Goal: Task Accomplishment & Management: Manage account settings

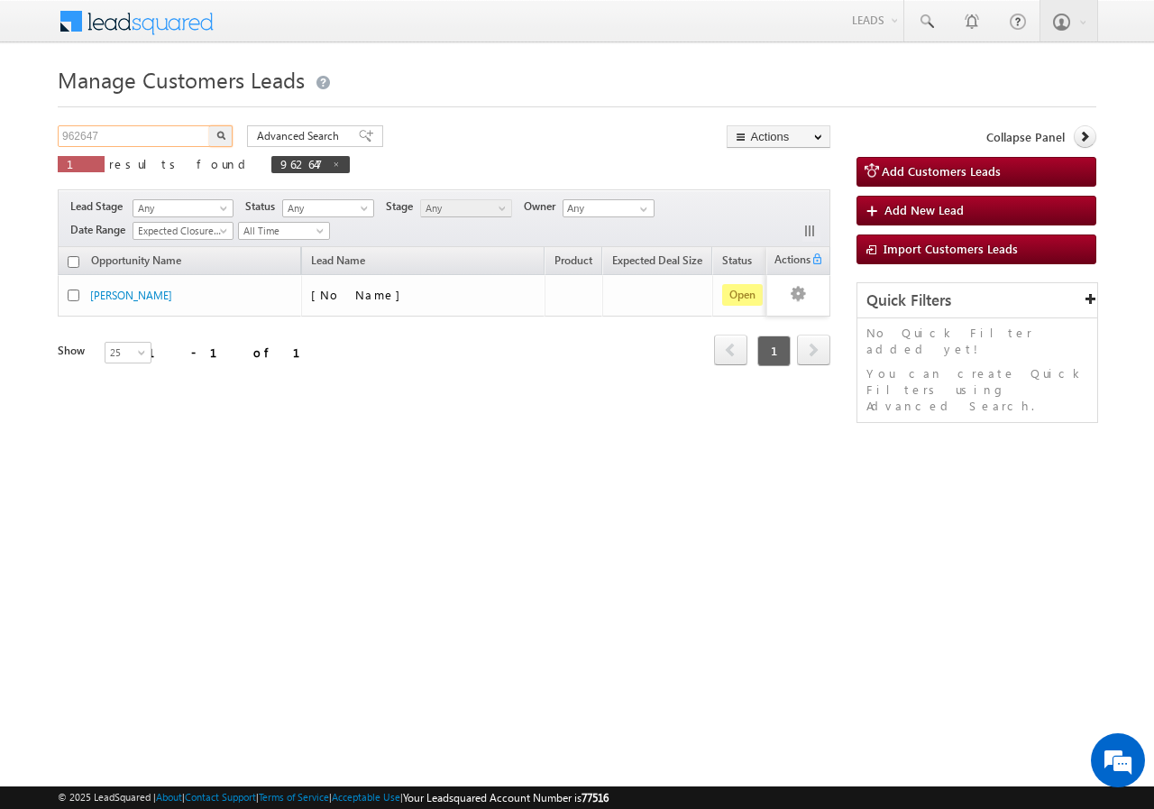
click at [125, 134] on input "962647" at bounding box center [135, 136] width 154 height 22
type input "9"
paste input "951892"
type input "951892"
click at [209, 125] on button "button" at bounding box center [220, 136] width 23 height 22
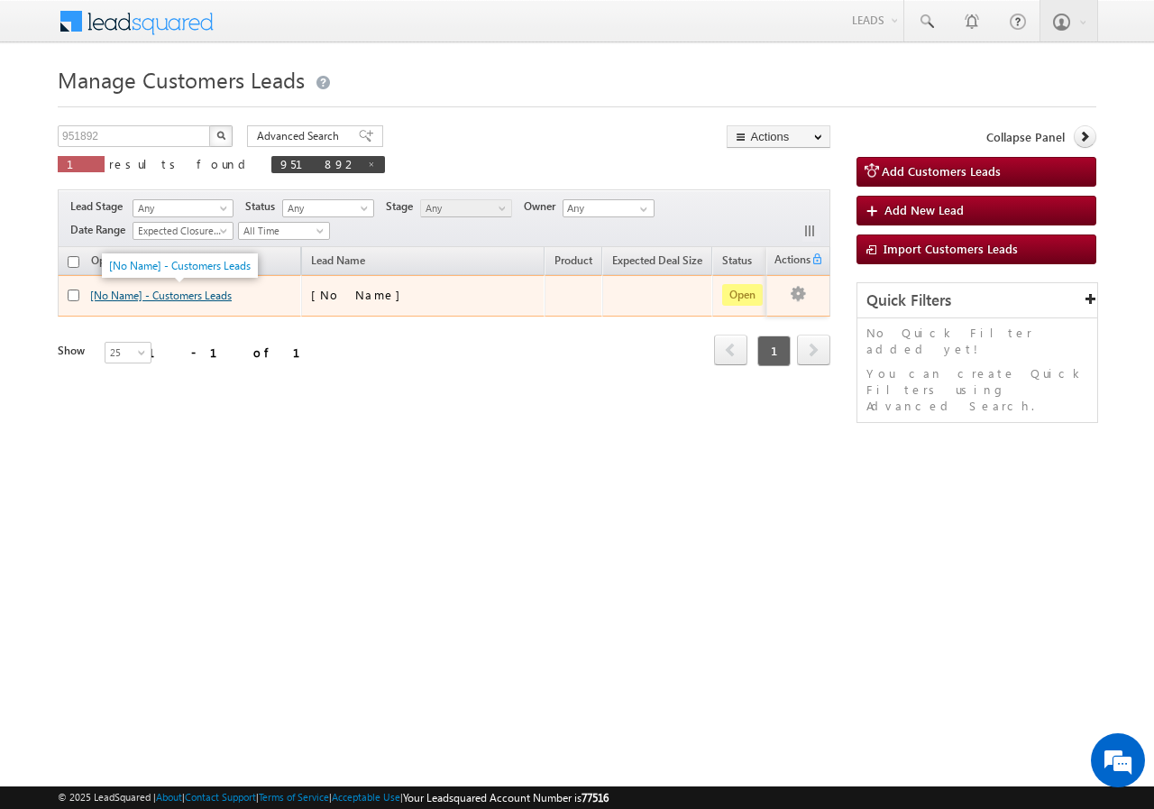
click at [169, 297] on link "[No Name] - Customers Leads" at bounding box center [161, 296] width 142 height 14
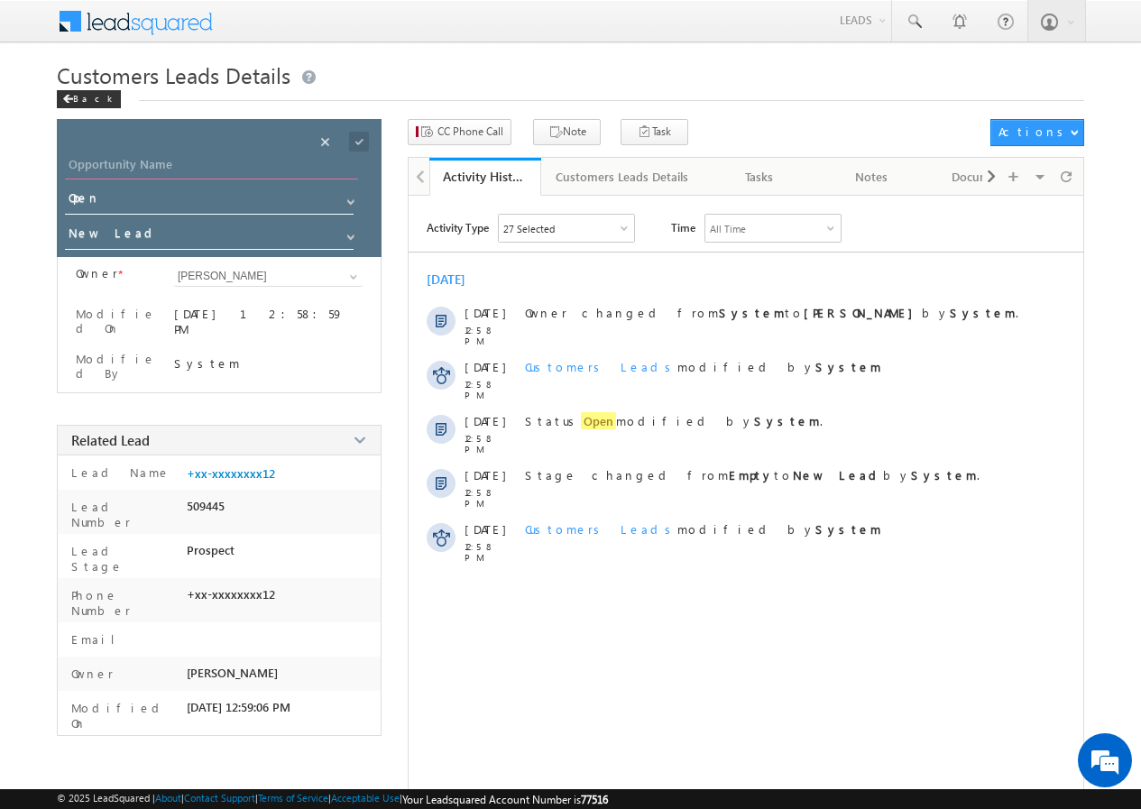
click at [205, 159] on input "Opportunity Name" at bounding box center [211, 166] width 293 height 25
paste input "[PERSON_NAME]"
type input "[PERSON_NAME]"
click at [360, 140] on span at bounding box center [359, 142] width 20 height 20
click at [451, 133] on span "CC Phone Call" at bounding box center [470, 132] width 66 height 16
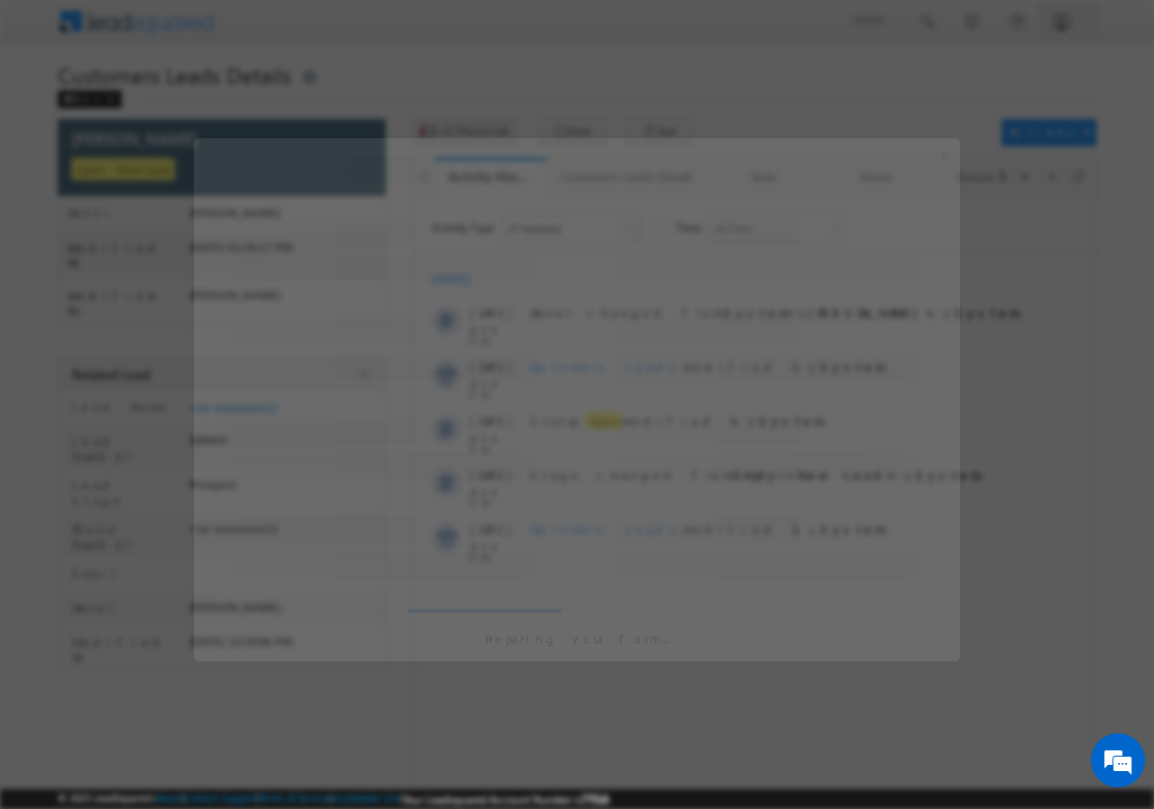
click at [451, 133] on div at bounding box center [577, 404] width 1154 height 809
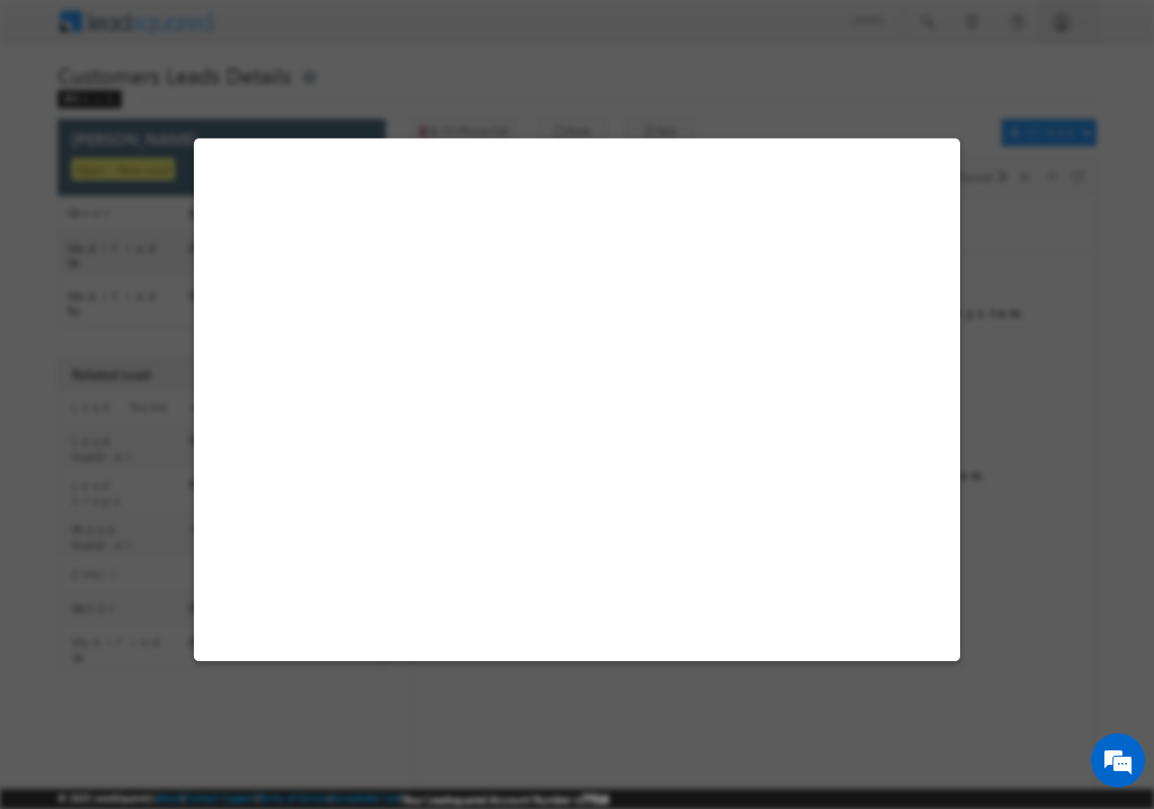
select select "Narnaul"
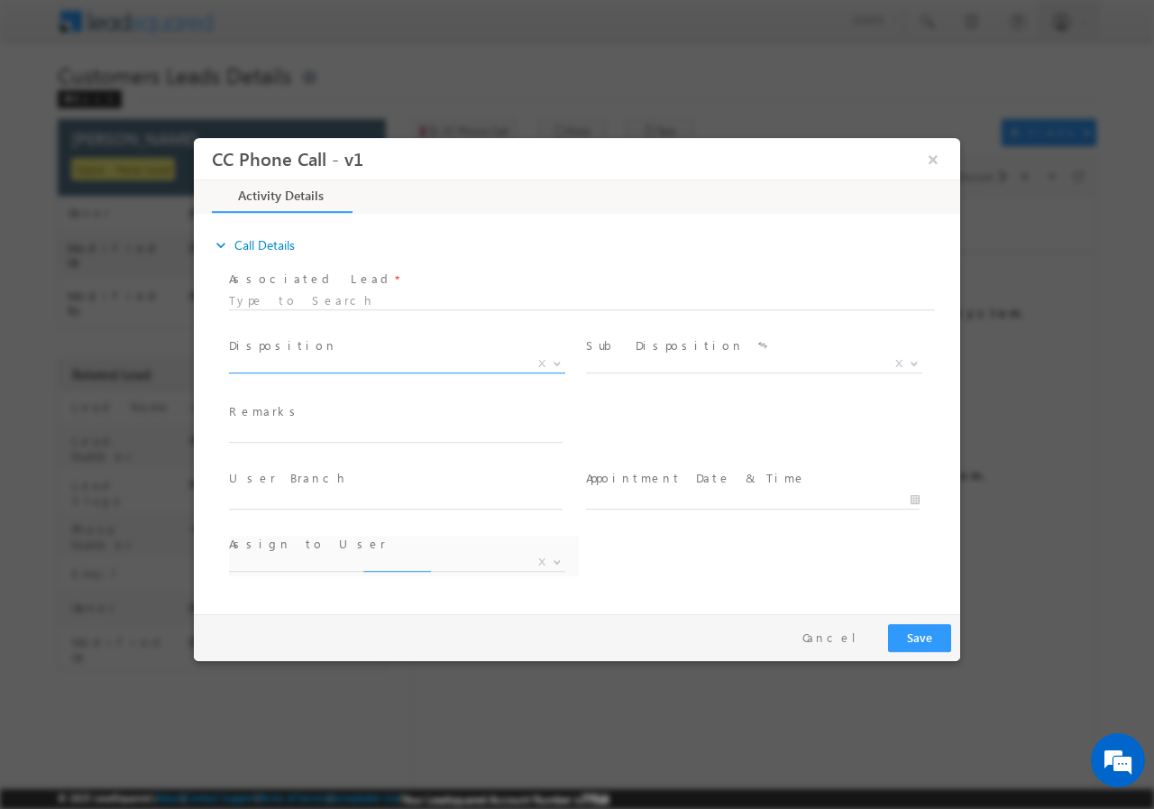
select select "jai.bhardwaj@sgrlimited.in"
click at [557, 360] on b at bounding box center [557, 362] width 11 height 6
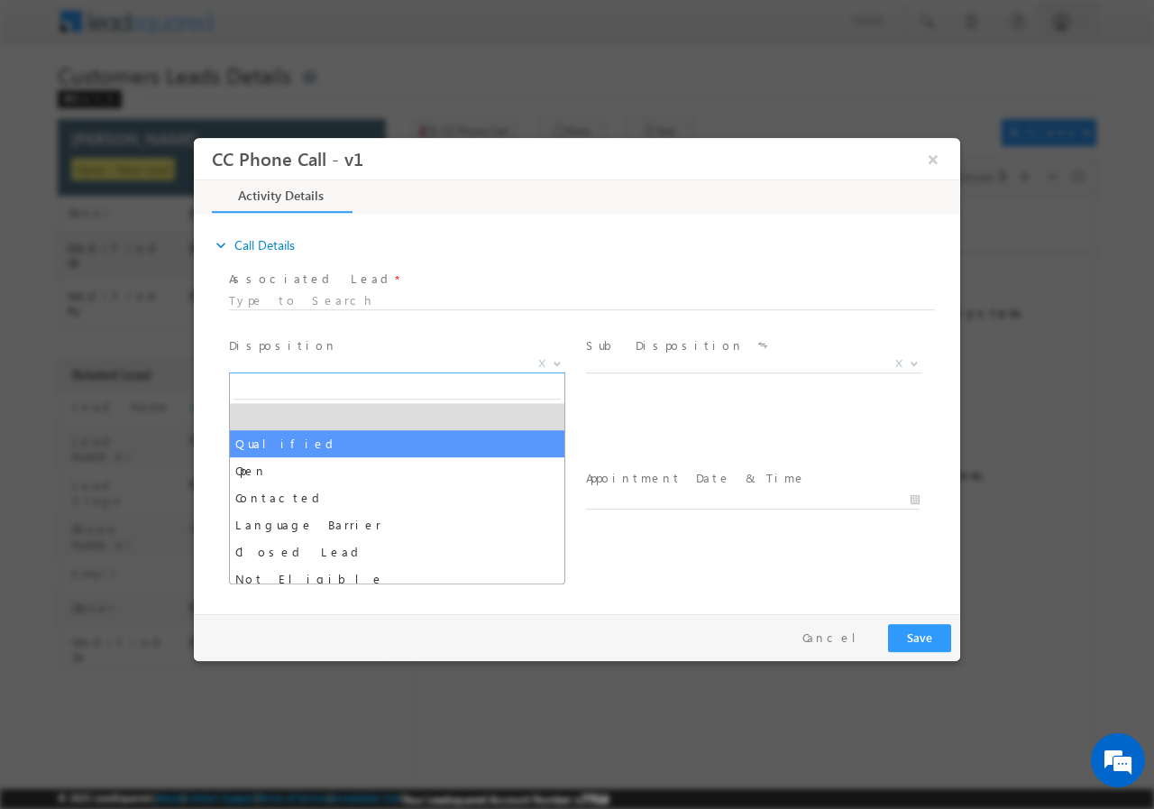
select select "Qualified"
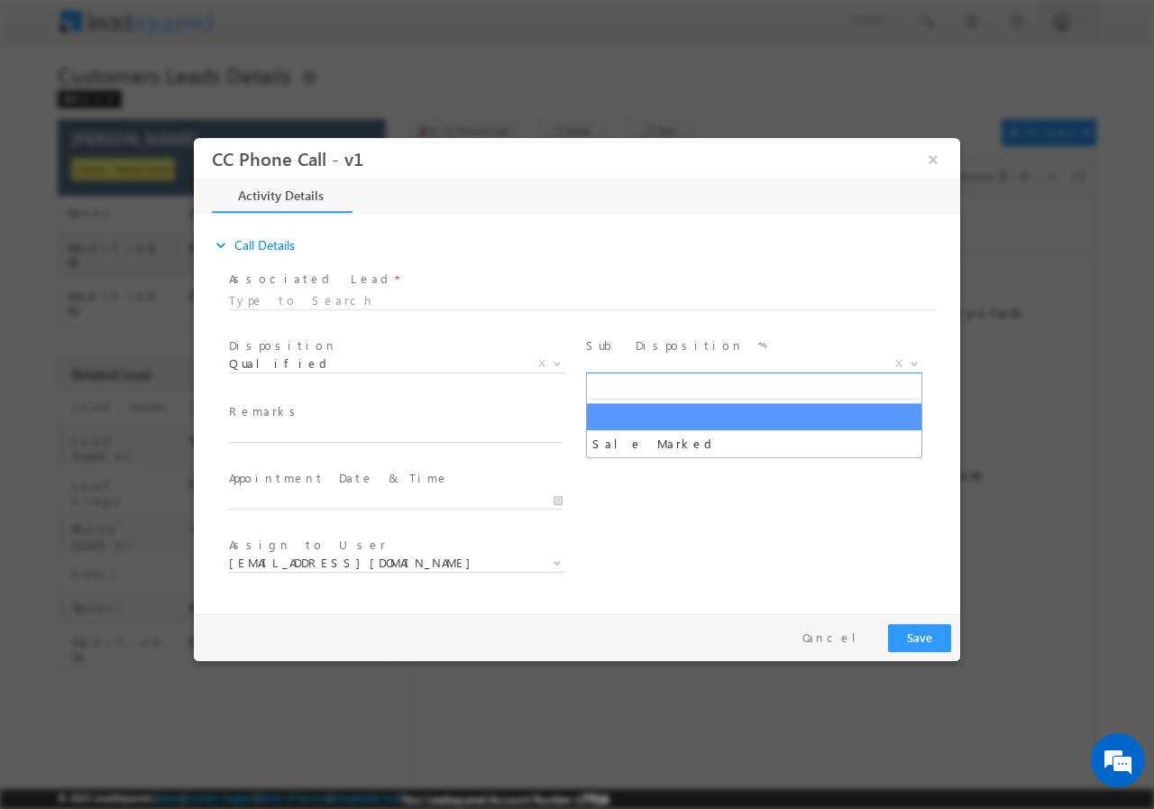
drag, startPoint x: 915, startPoint y: 361, endPoint x: 860, endPoint y: 375, distance: 56.9
click at [914, 361] on b at bounding box center [914, 362] width 11 height 6
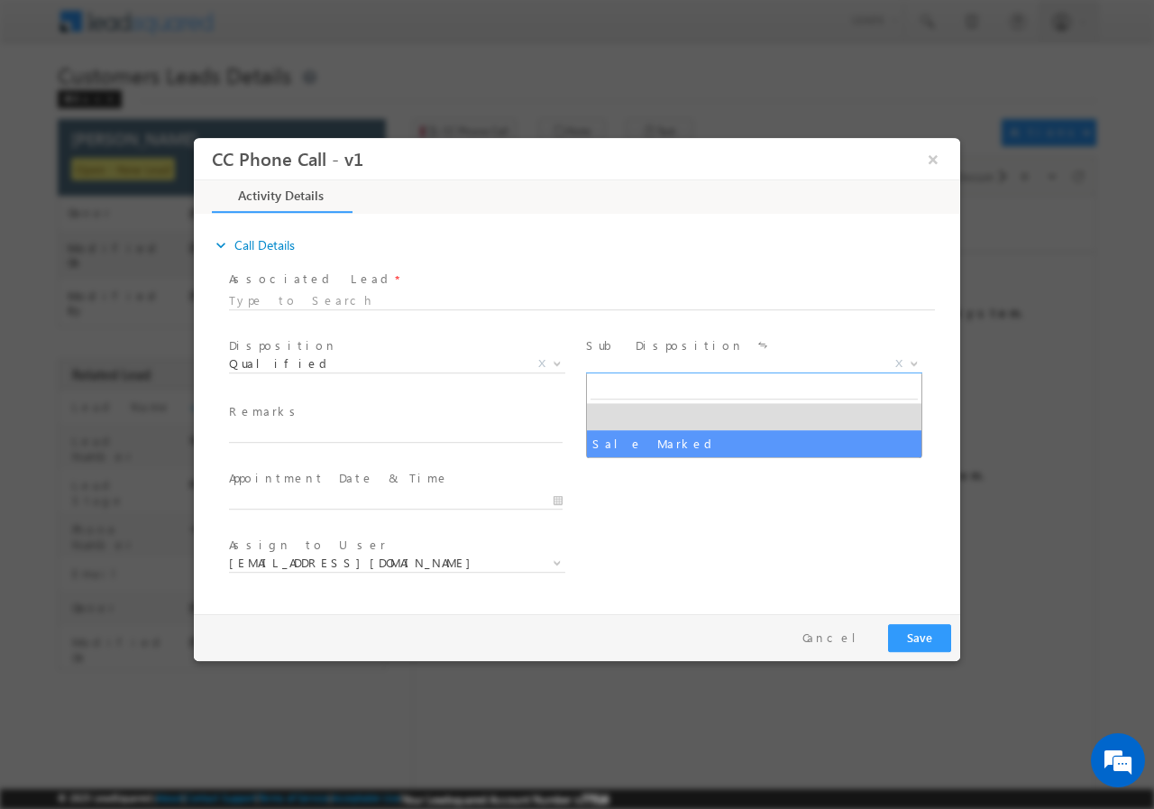
select select "Sale Marked"
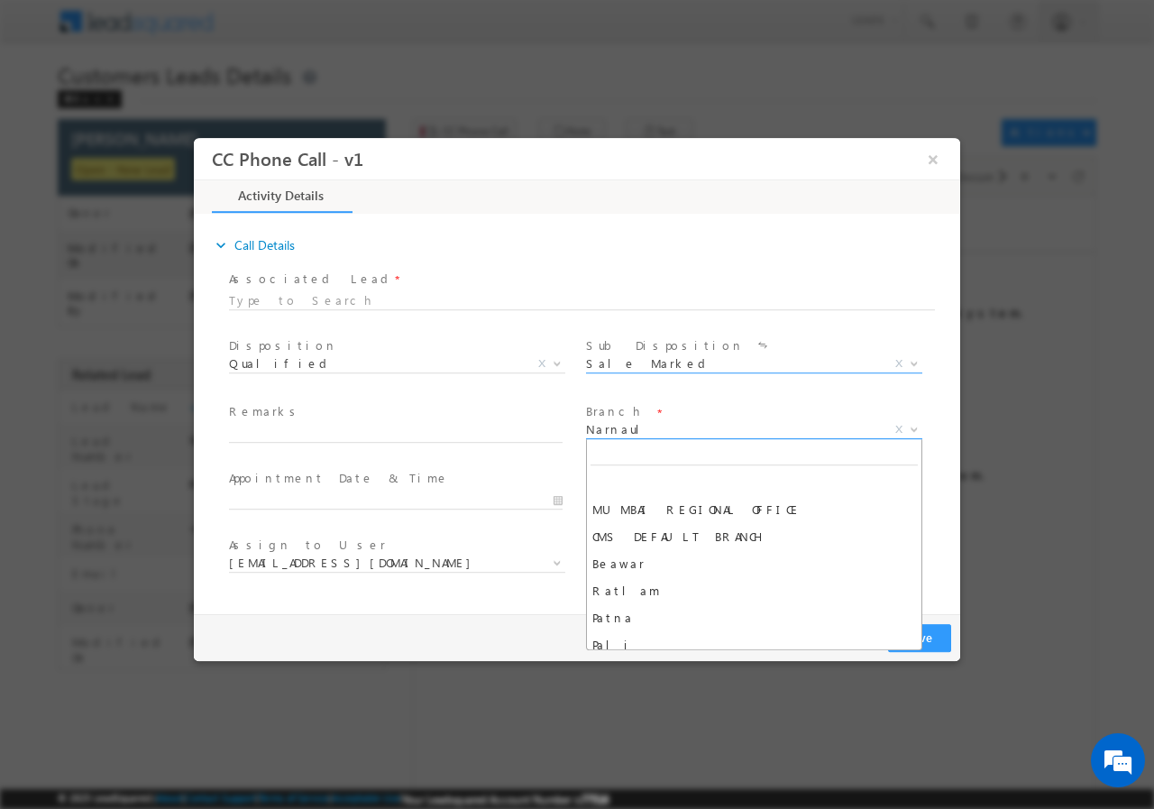
click at [782, 434] on span "Narnaul" at bounding box center [732, 428] width 293 height 16
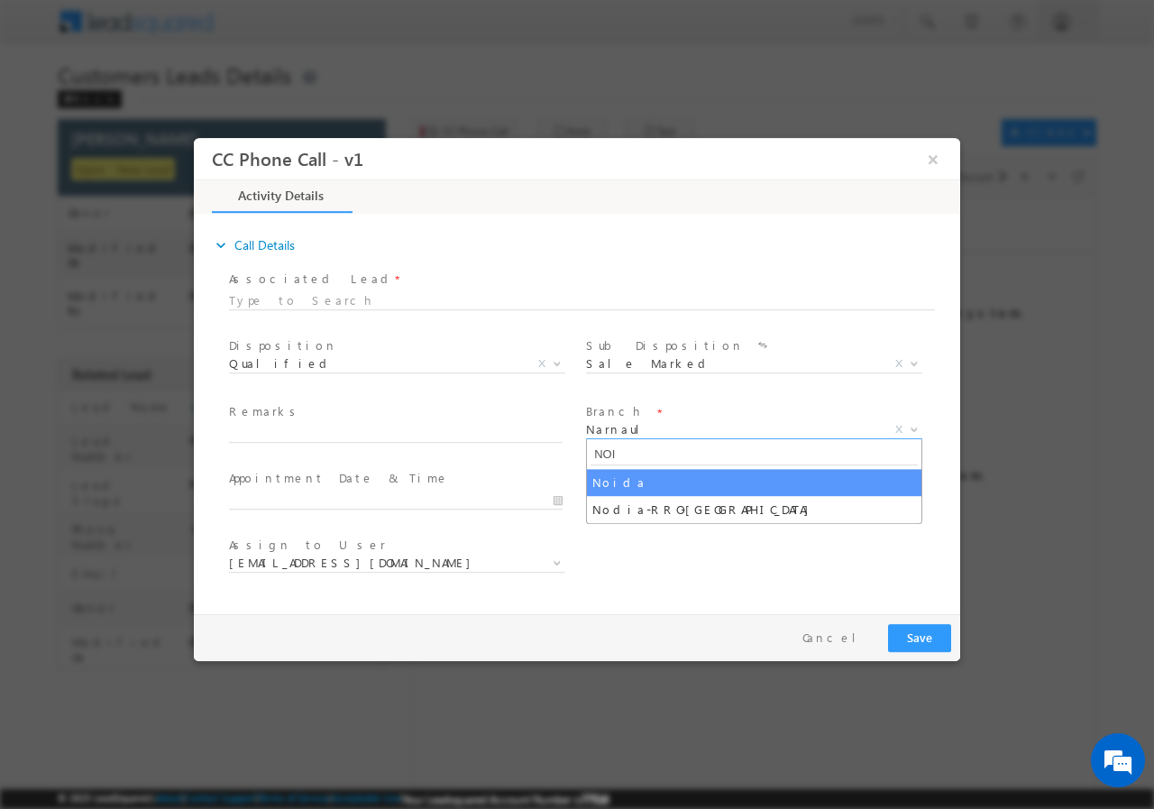
type input "NOI"
select select "Noida"
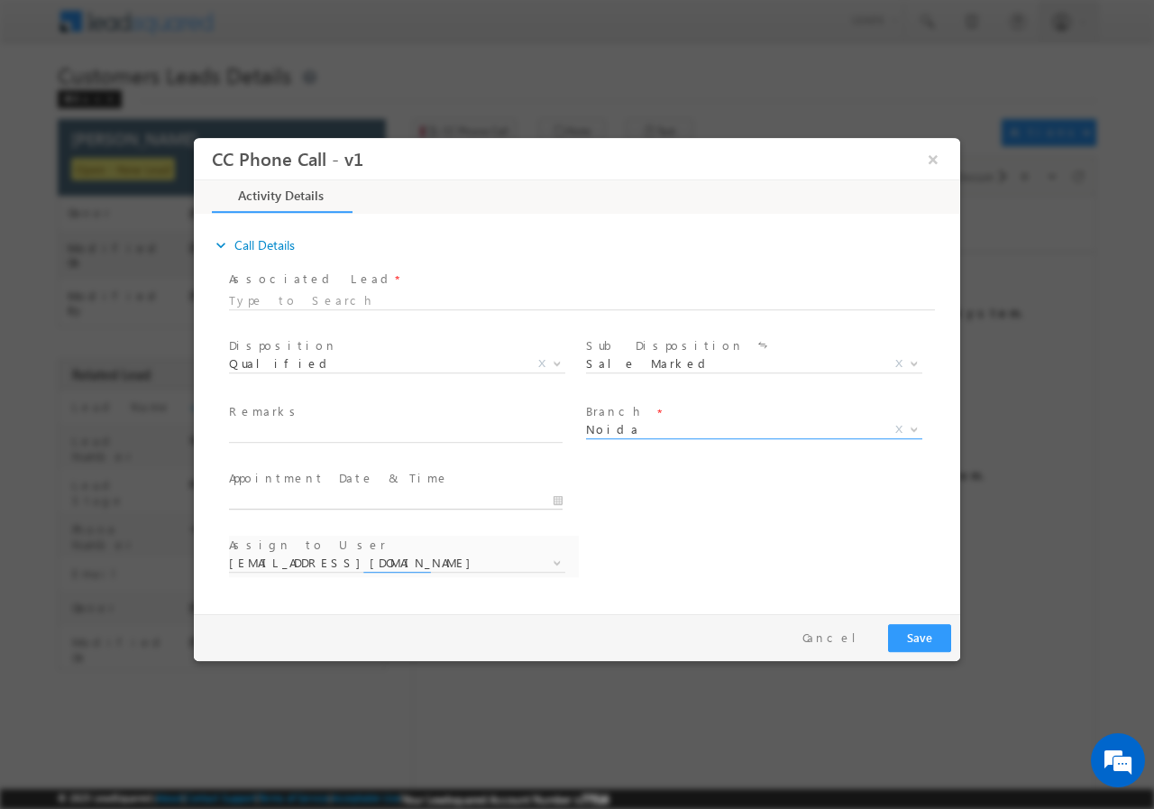
type input "10/07/2025 1:14 PM"
click at [558, 504] on input "10/07/2025 1:14 PM" at bounding box center [396, 499] width 334 height 18
select select "ajai.kumar@sgrlimited.in"
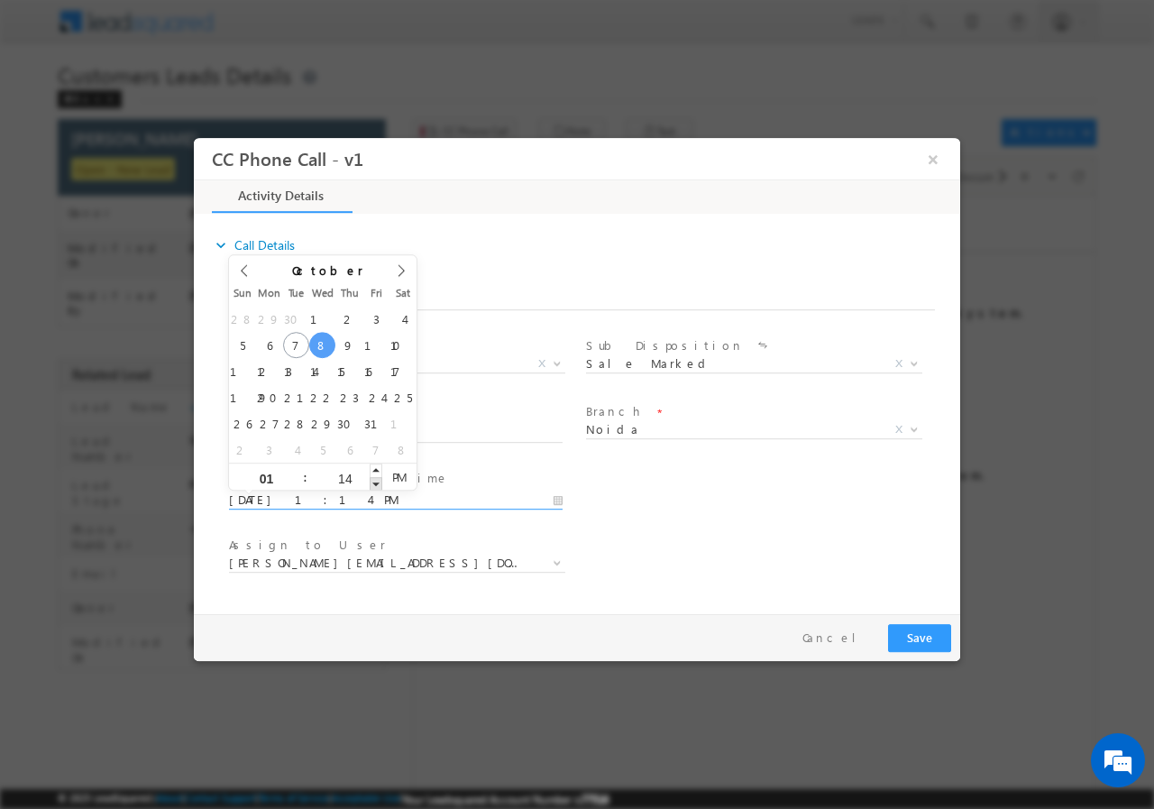
type input "10/08/2025 1:13 PM"
type input "13"
click at [374, 483] on span at bounding box center [376, 483] width 13 height 14
type input "10/08/2025 1:12 PM"
type input "12"
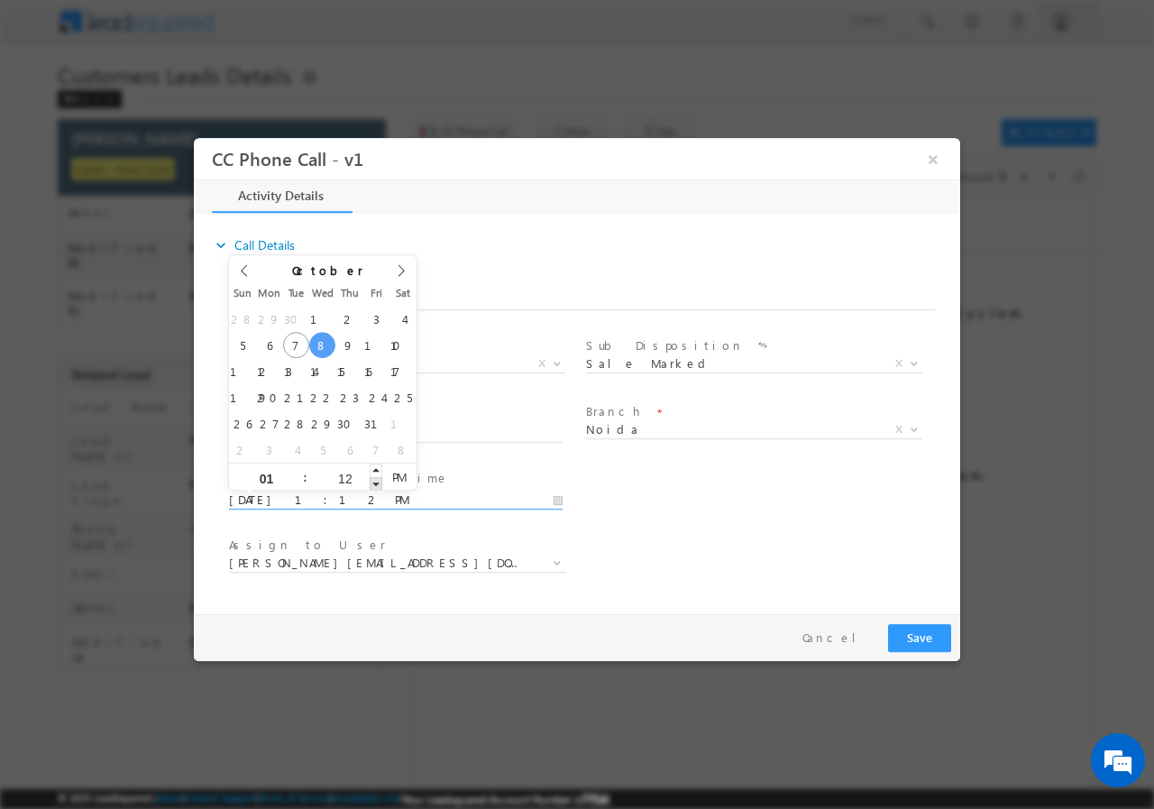
click at [373, 482] on span at bounding box center [376, 483] width 13 height 14
type input "10/08/2025 1:11 PM"
type input "11"
click at [373, 482] on span at bounding box center [376, 483] width 13 height 14
type input "10/08/2025 1:10 PM"
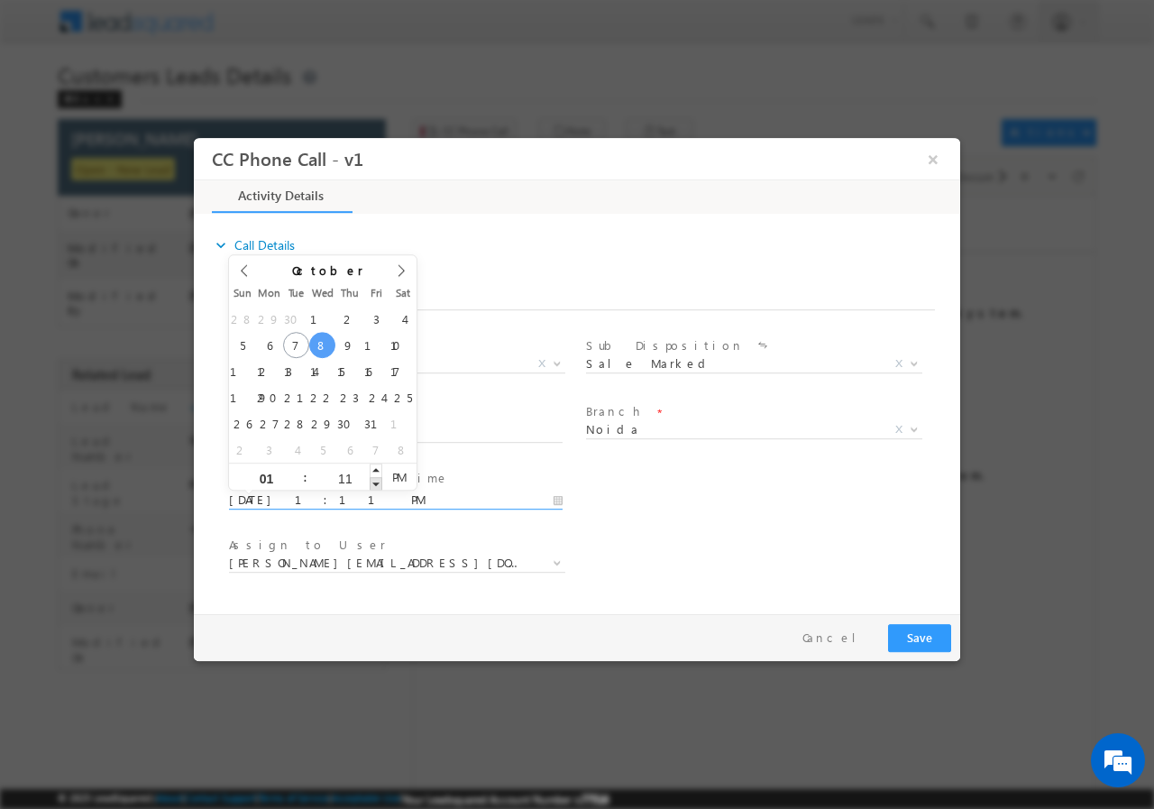
type input "10"
click at [373, 482] on span at bounding box center [376, 483] width 13 height 14
type input "10/08/2025 1:09 PM"
type input "09"
click at [373, 482] on span at bounding box center [376, 483] width 13 height 14
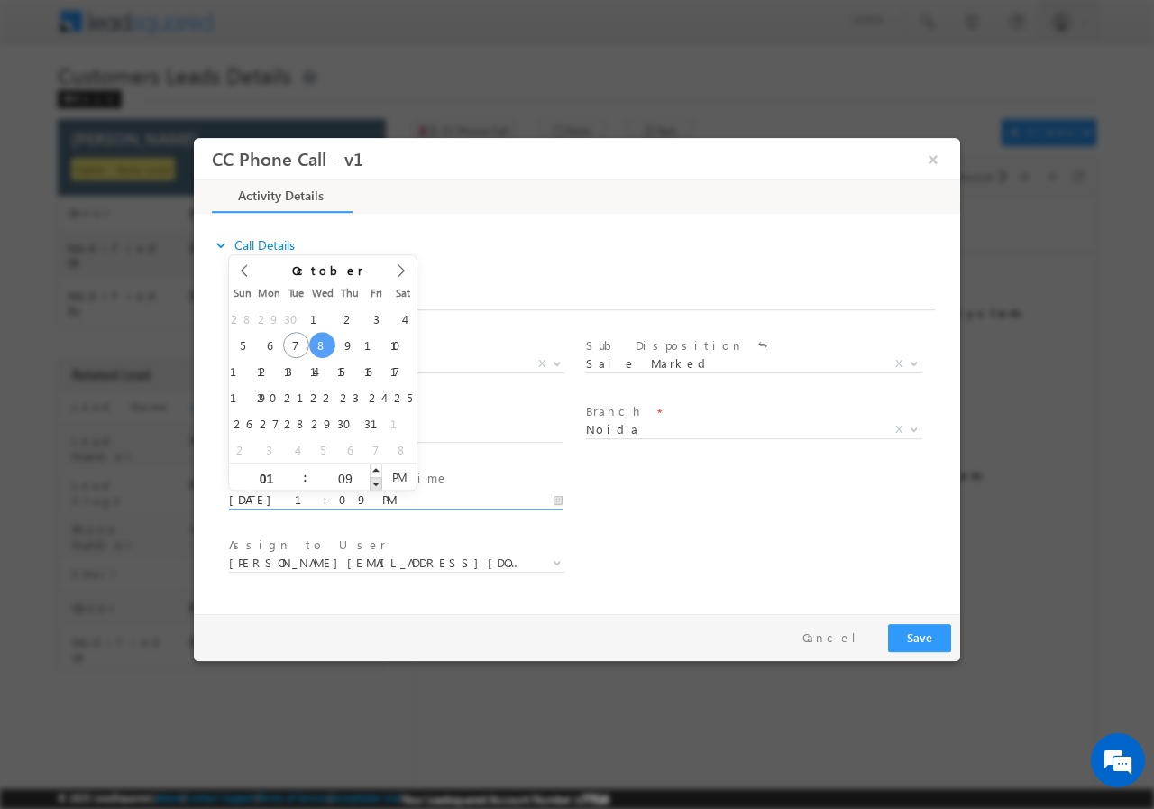
type input "10/08/2025 1:08 PM"
type input "08"
click at [373, 482] on span at bounding box center [376, 483] width 13 height 14
type input "10/08/2025 1:07 PM"
type input "07"
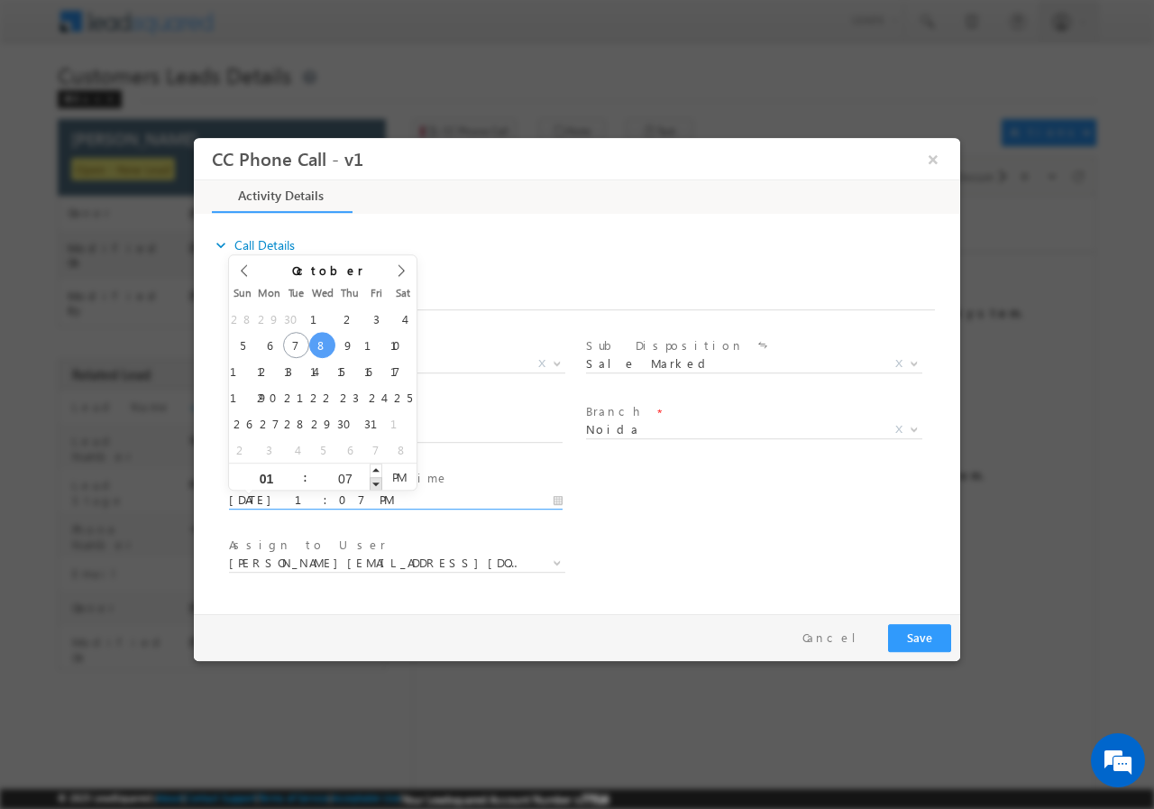
click at [371, 481] on span at bounding box center [376, 483] width 13 height 14
type input "10/08/2025 1:06 PM"
type input "06"
click at [371, 481] on span at bounding box center [376, 483] width 13 height 14
type input "10/08/2025 1:05 PM"
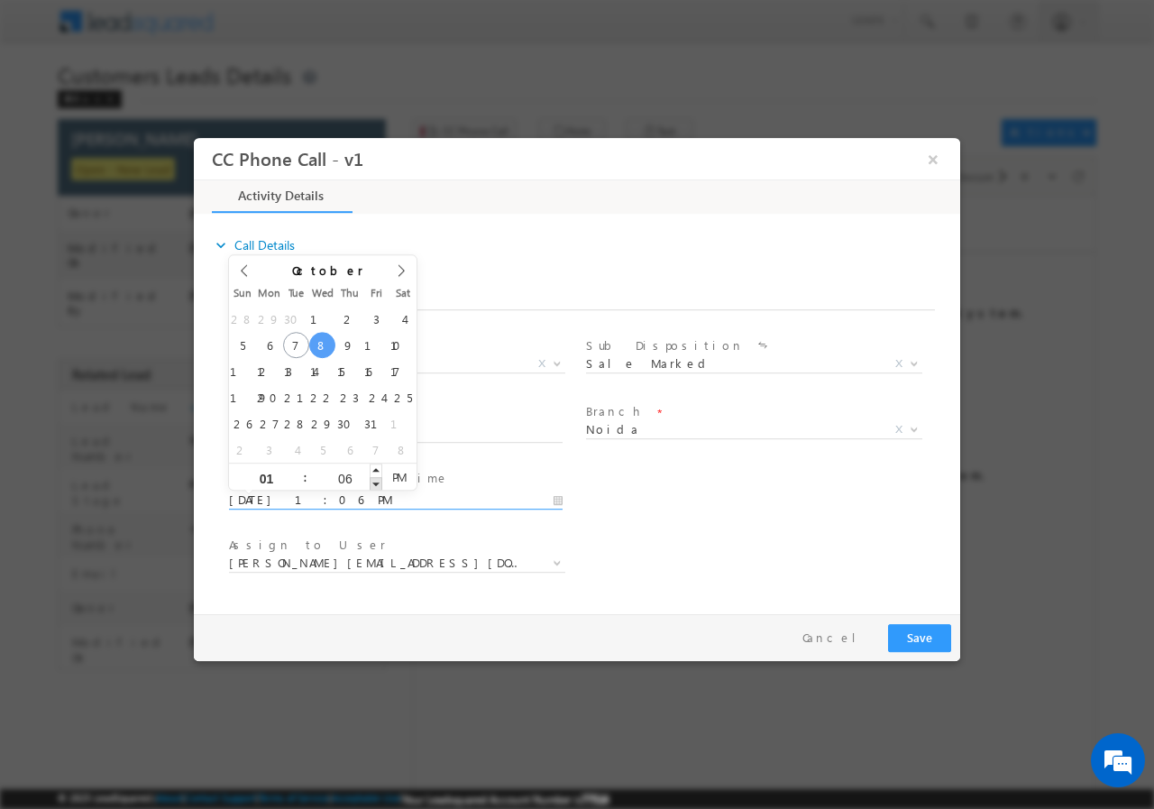
type input "05"
click at [371, 481] on span at bounding box center [376, 483] width 13 height 14
type input "10/08/2025 1:04 PM"
type input "04"
click at [371, 481] on span at bounding box center [376, 483] width 13 height 14
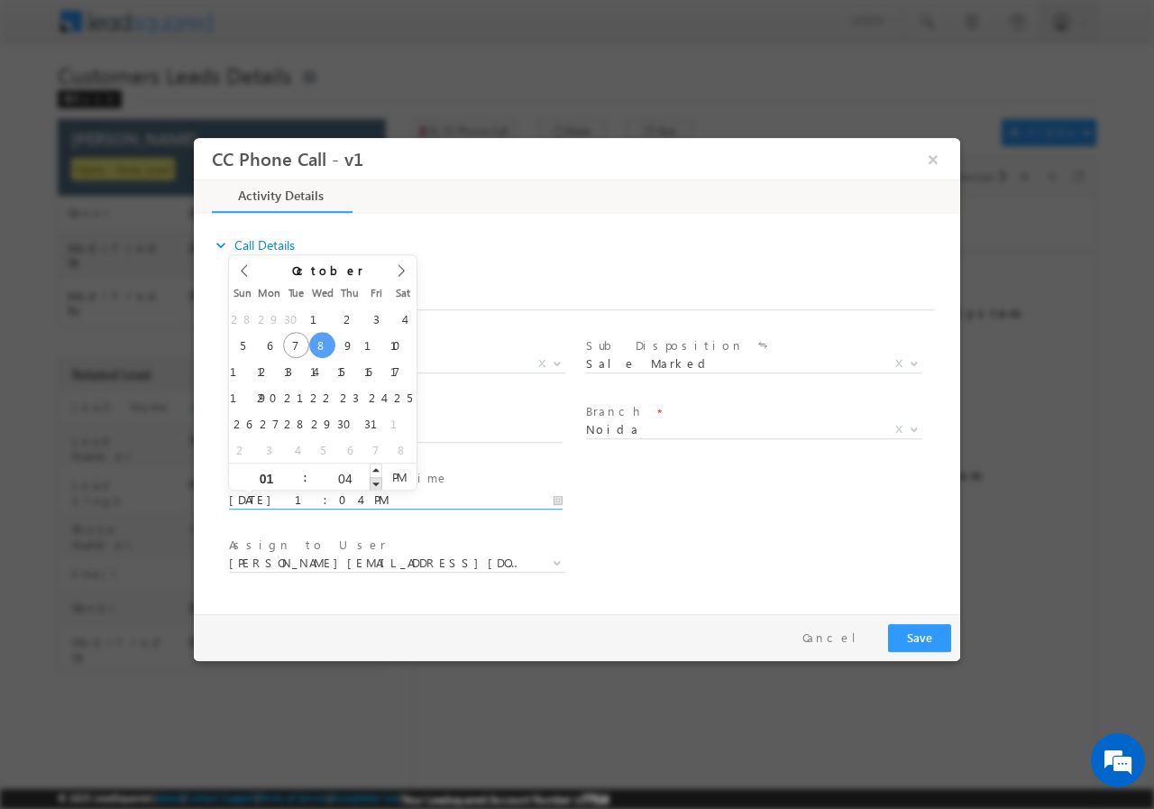
type input "10/08/2025 1:03 PM"
type input "03"
click at [371, 481] on span at bounding box center [376, 483] width 13 height 14
type input "10/08/2025 1:02 PM"
type input "02"
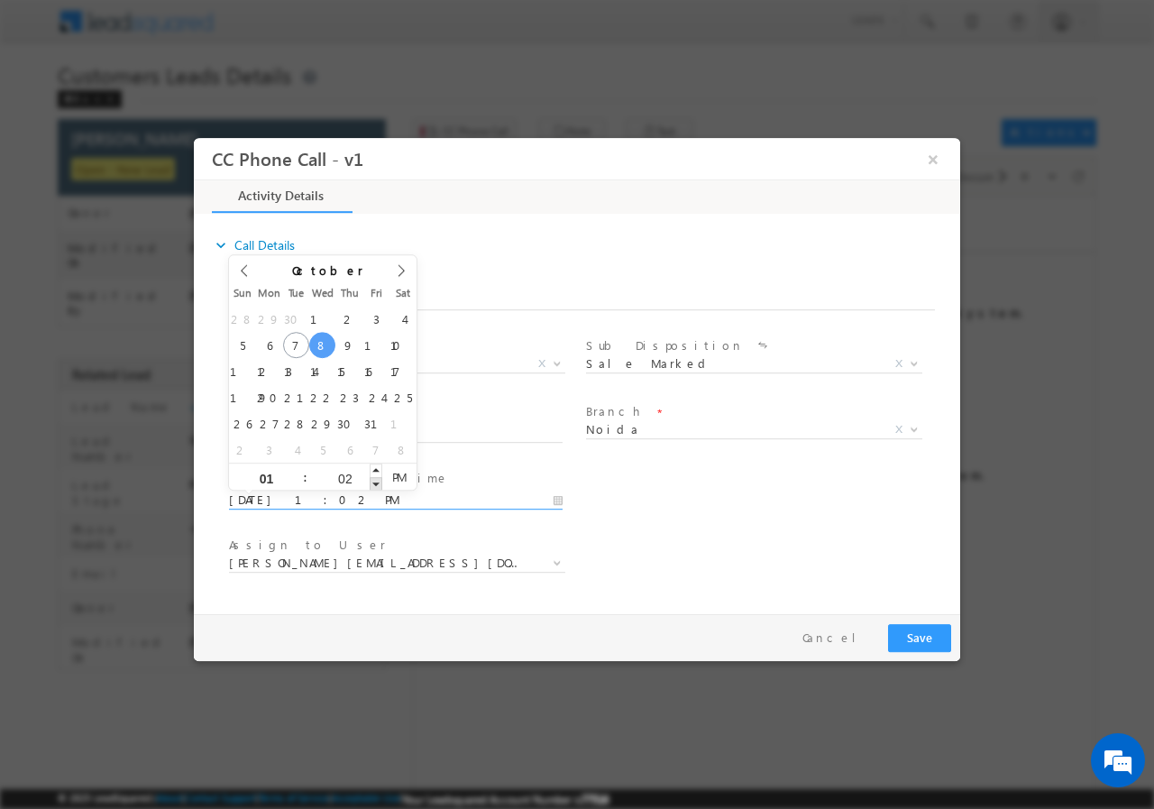
click at [371, 481] on span at bounding box center [376, 483] width 13 height 14
type input "10/08/2025 1:01 PM"
type input "01"
click at [371, 480] on span at bounding box center [376, 483] width 13 height 14
type input "10/08/2025 1:00 PM"
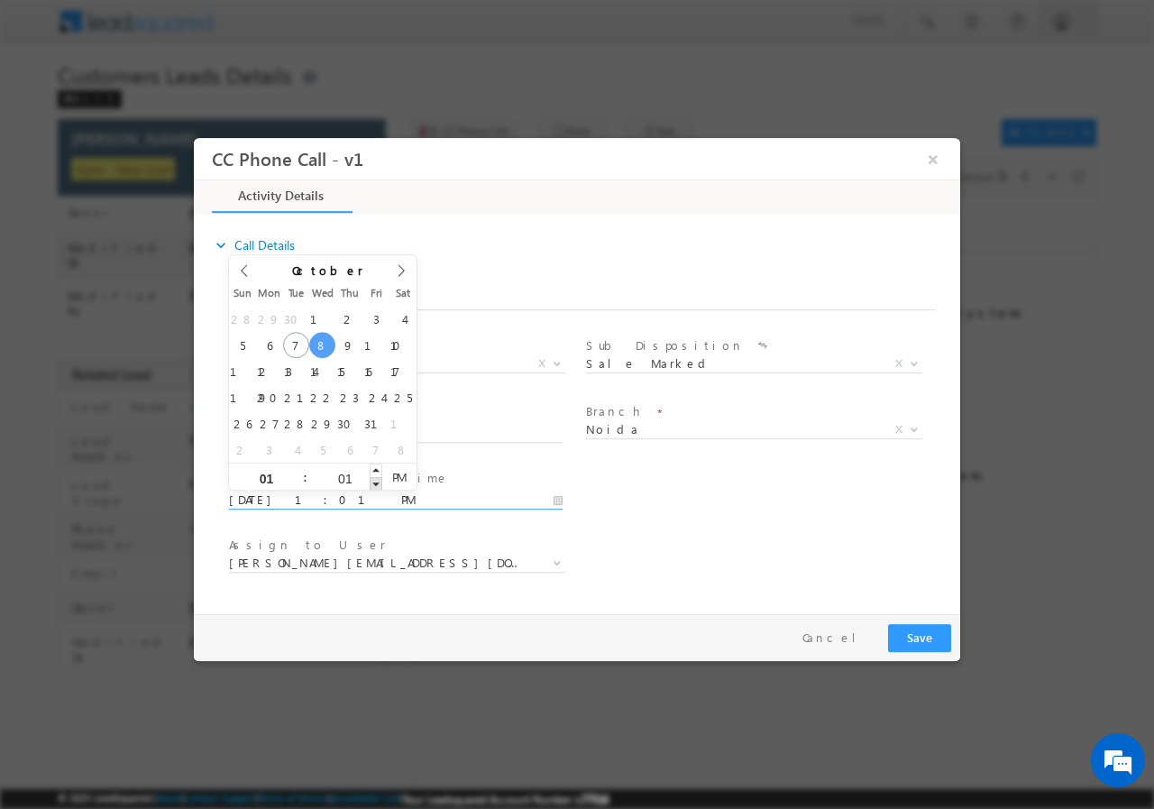
type input "00"
click at [371, 480] on span at bounding box center [376, 483] width 13 height 14
drag, startPoint x: 701, startPoint y: 513, endPoint x: 692, endPoint y: 516, distance: 10.3
click at [701, 514] on div "User Branch * Appointment Date & Time * 10/08/2025 1:00 PM" at bounding box center [592, 497] width 735 height 67
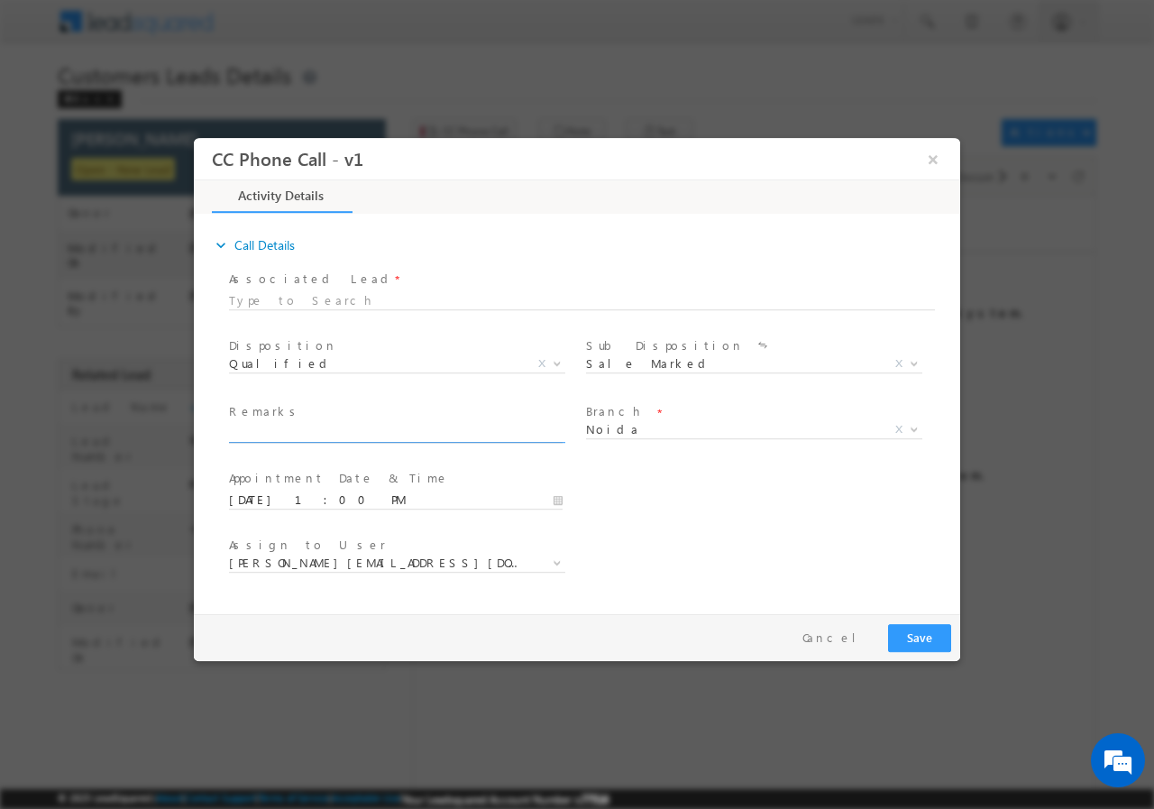
click at [370, 429] on input "text" at bounding box center [396, 433] width 334 height 18
paste input "SUBODH KUMAR // VB_Interested // 951892 // 9582463412 // Haryana -121004 // NEA…"
type input "SUBODH KUMAR // VB_Interested // 951892 // 9582463412 // Haryana -121004 // NEA…"
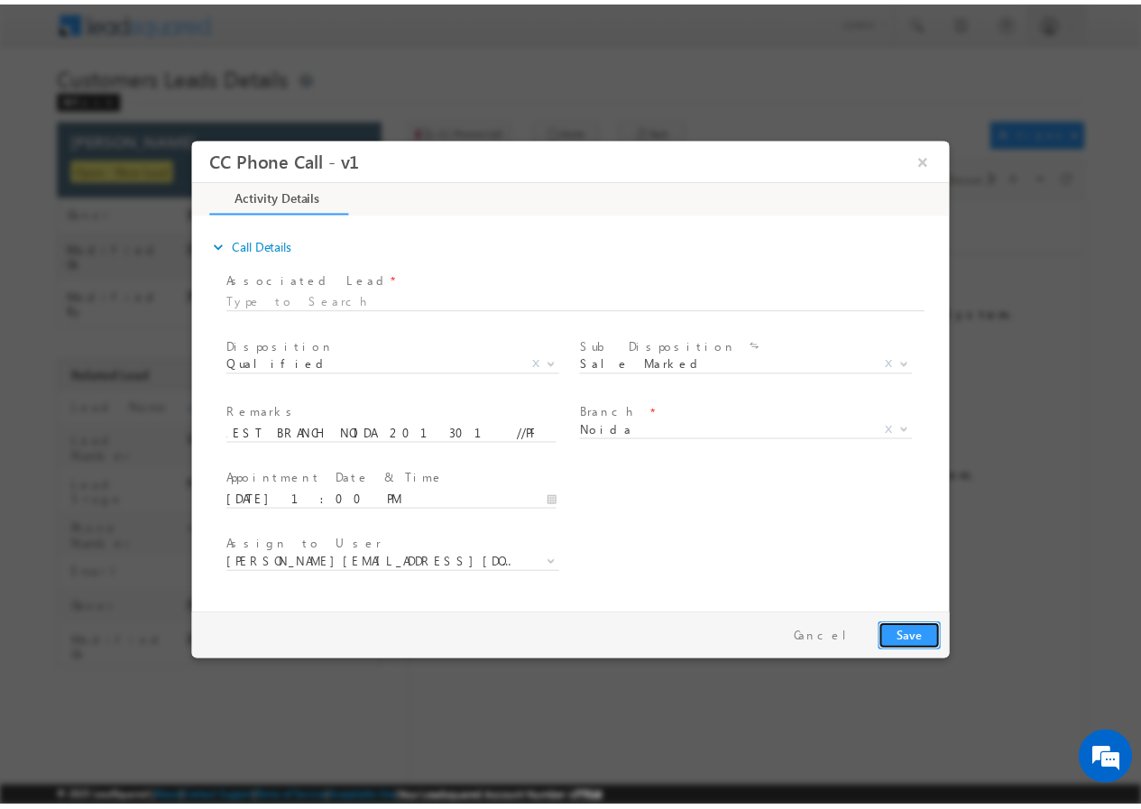
scroll to position [0, 0]
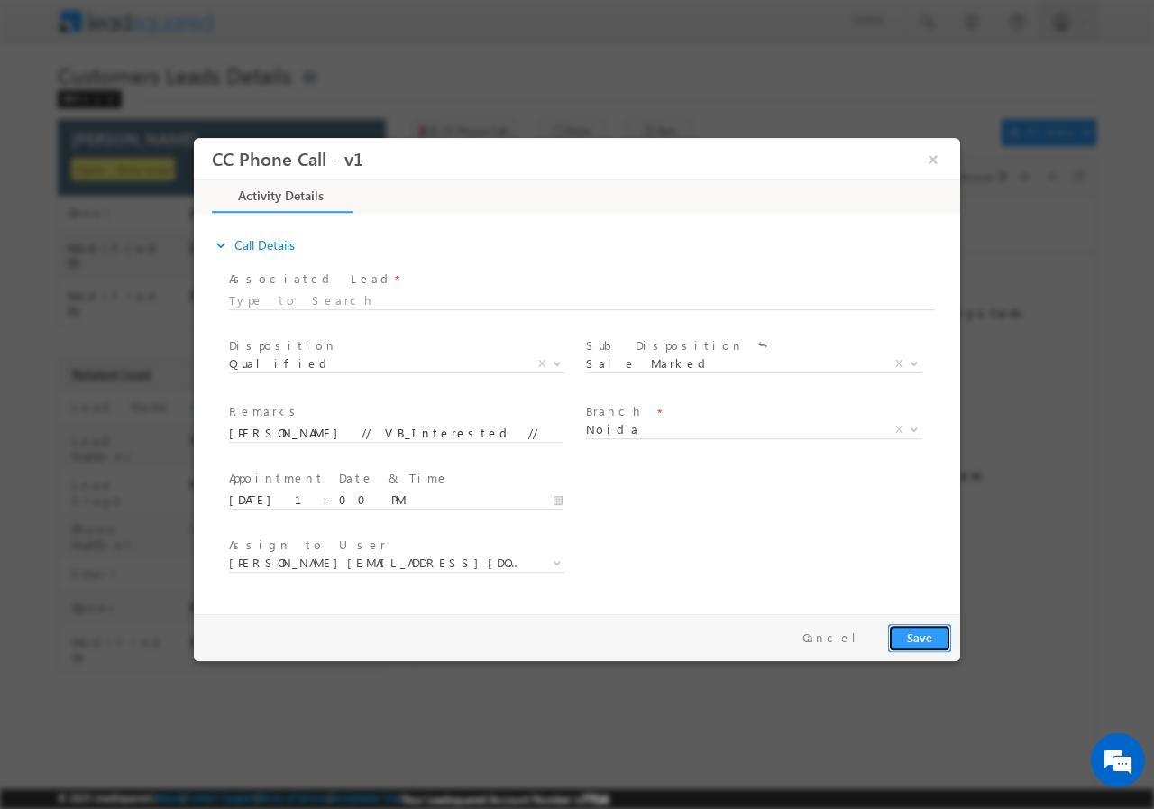
click at [924, 631] on button "Save" at bounding box center [919, 637] width 63 height 28
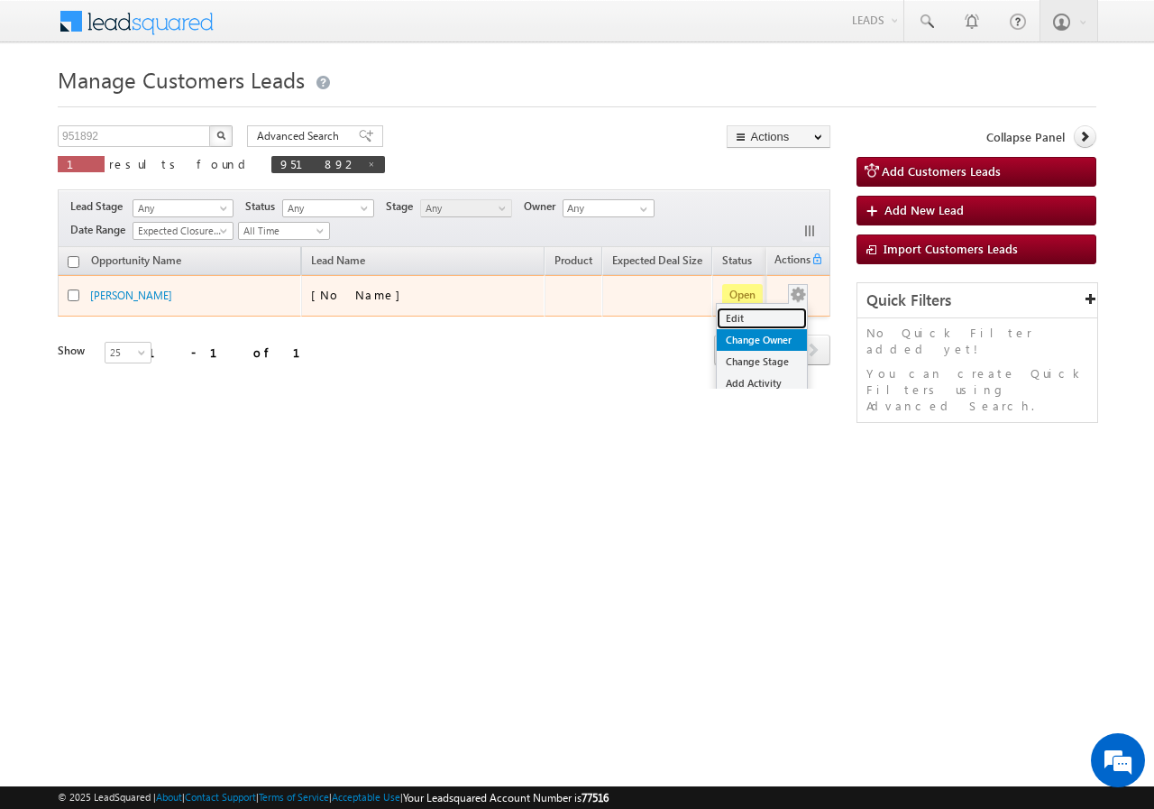
drag, startPoint x: 735, startPoint y: 317, endPoint x: 725, endPoint y: 331, distance: 16.8
click at [734, 317] on link "Edit" at bounding box center [762, 318] width 90 height 22
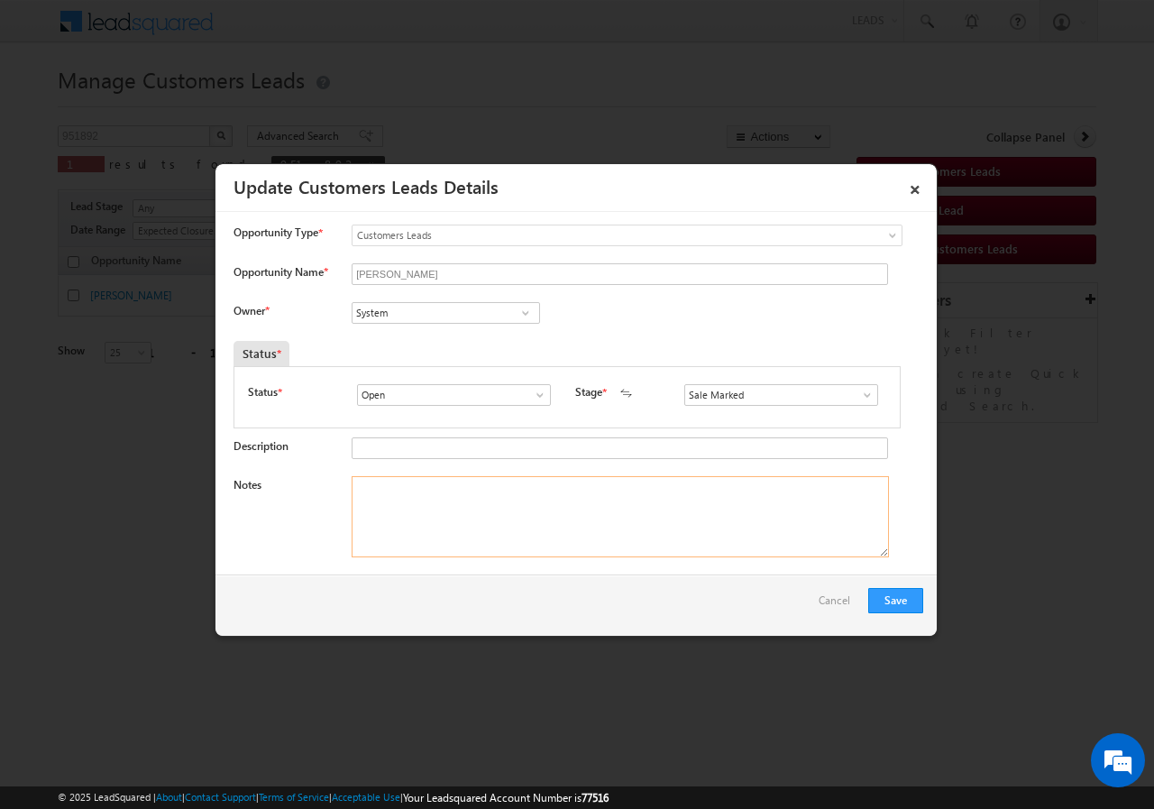
click at [476, 499] on textarea "Notes" at bounding box center [620, 516] width 537 height 81
paste textarea "[PERSON_NAME] // VB_Interested // 951892 // 9582463412 // Haryana -121004 // NE…"
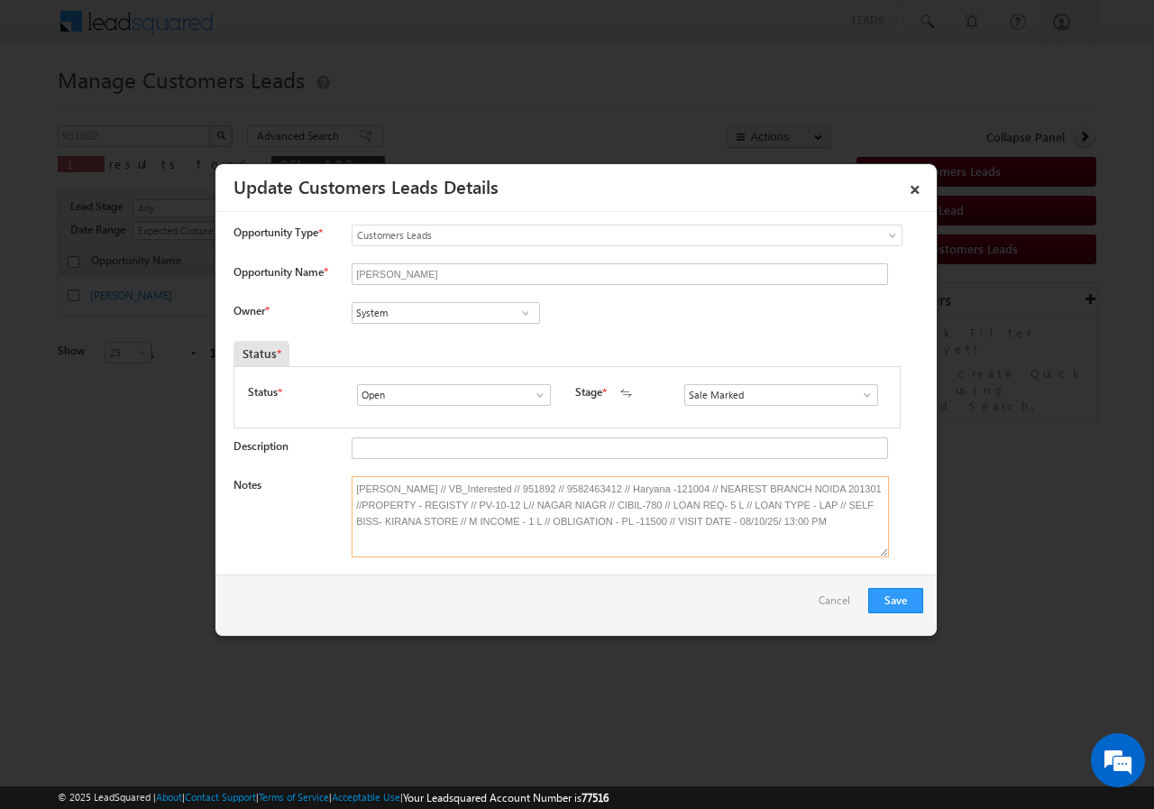
type textarea "[PERSON_NAME] // VB_Interested // 951892 // 9582463412 // Haryana -121004 // NE…"
click at [424, 316] on input "System" at bounding box center [446, 313] width 188 height 22
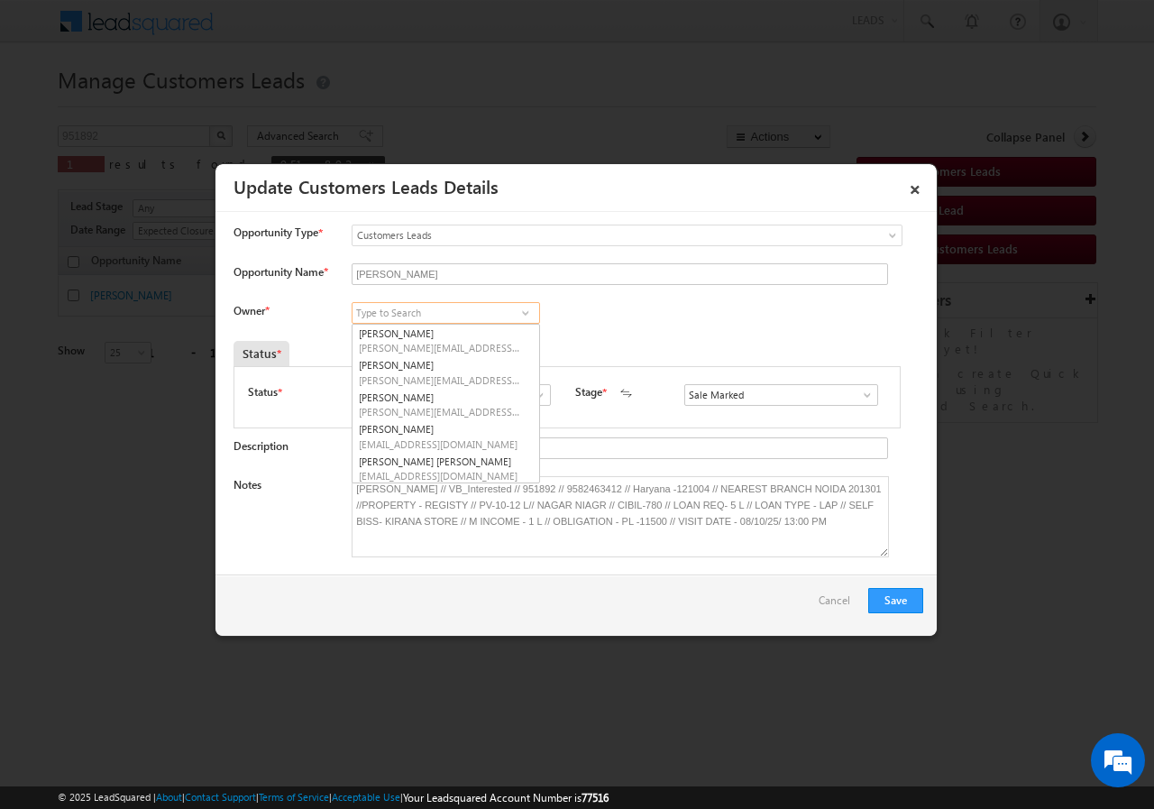
paste input "[PERSON_NAME]"
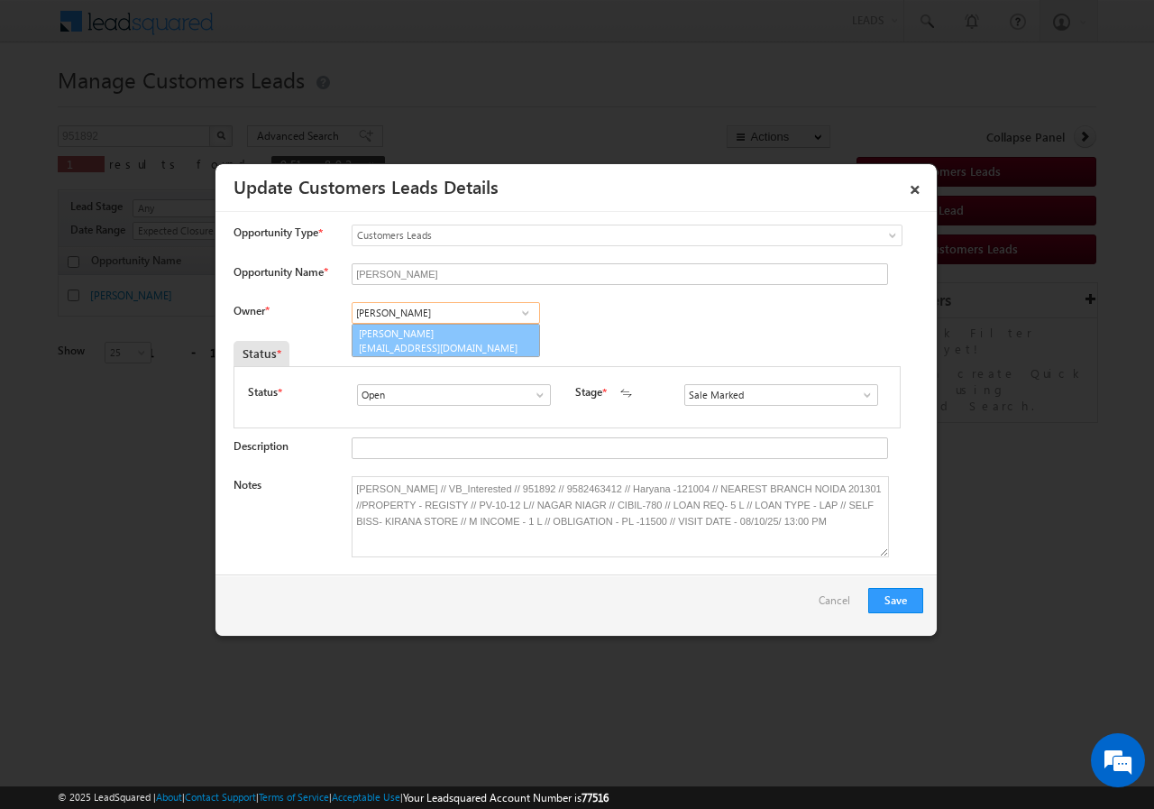
click at [450, 340] on link "[PERSON_NAME] Tiwari [EMAIL_ADDRESS][DOMAIN_NAME]" at bounding box center [446, 341] width 188 height 34
type input "[PERSON_NAME]"
click at [893, 598] on button "Save" at bounding box center [895, 600] width 55 height 25
